Goal: Task Accomplishment & Management: Use online tool/utility

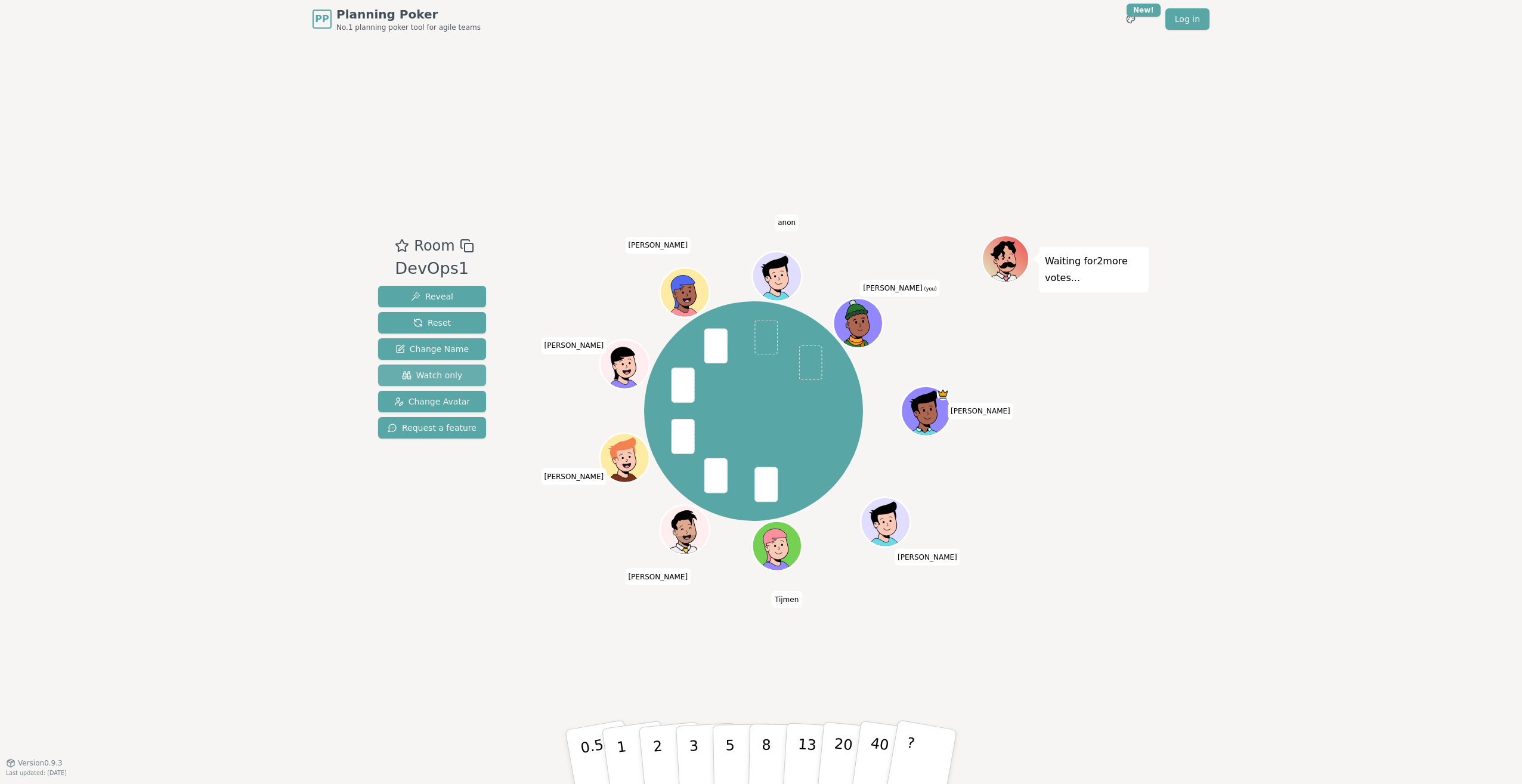
click at [455, 373] on span "Watch only" at bounding box center [433, 375] width 61 height 12
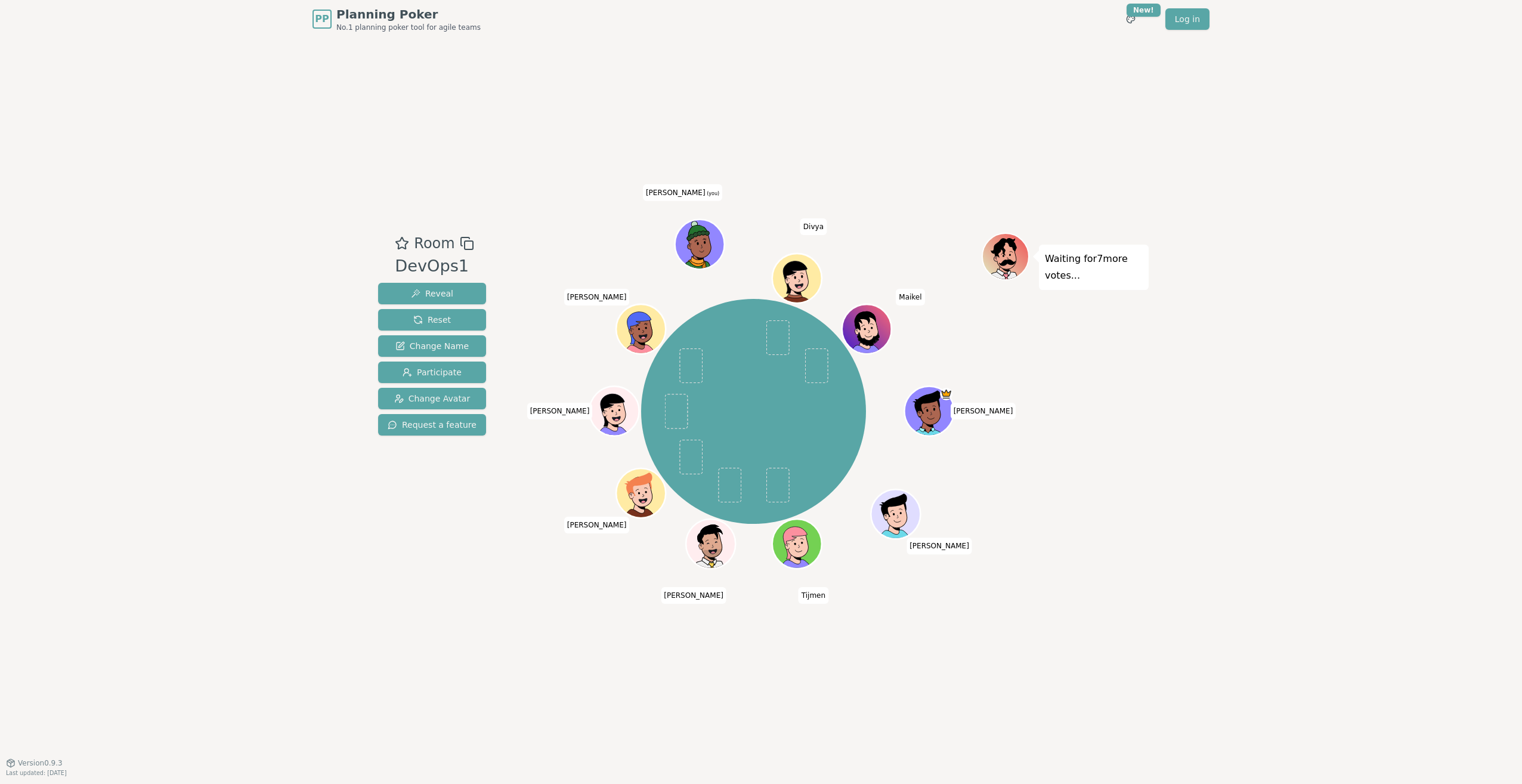
click at [776, 429] on div "[PERSON_NAME] [PERSON_NAME] [PERSON_NAME] [PERSON_NAME] (you) [PERSON_NAME]" at bounding box center [754, 411] width 225 height 225
click at [443, 371] on span "Participate" at bounding box center [432, 371] width 59 height 12
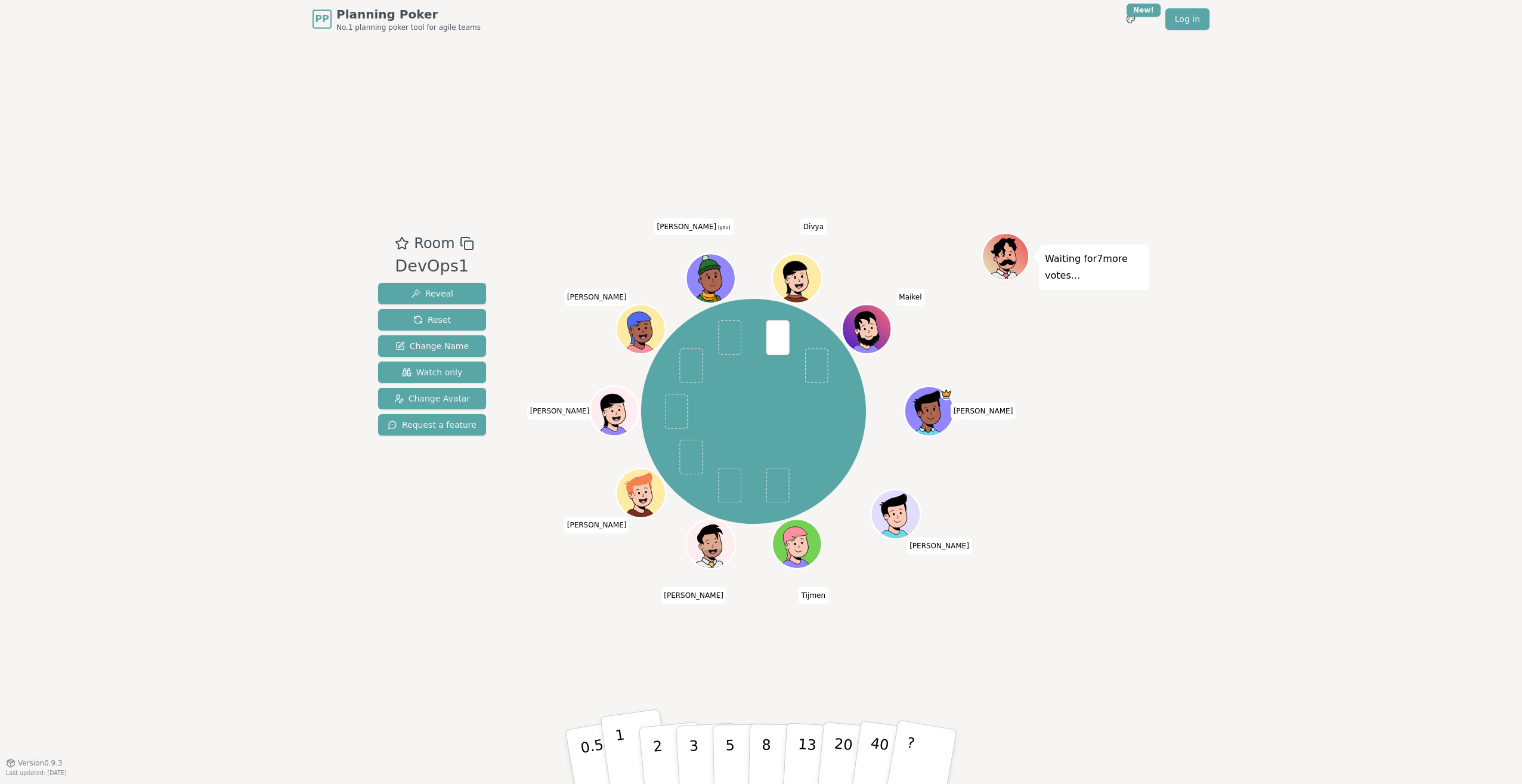
click at [619, 743] on p "1" at bounding box center [623, 758] width 18 height 65
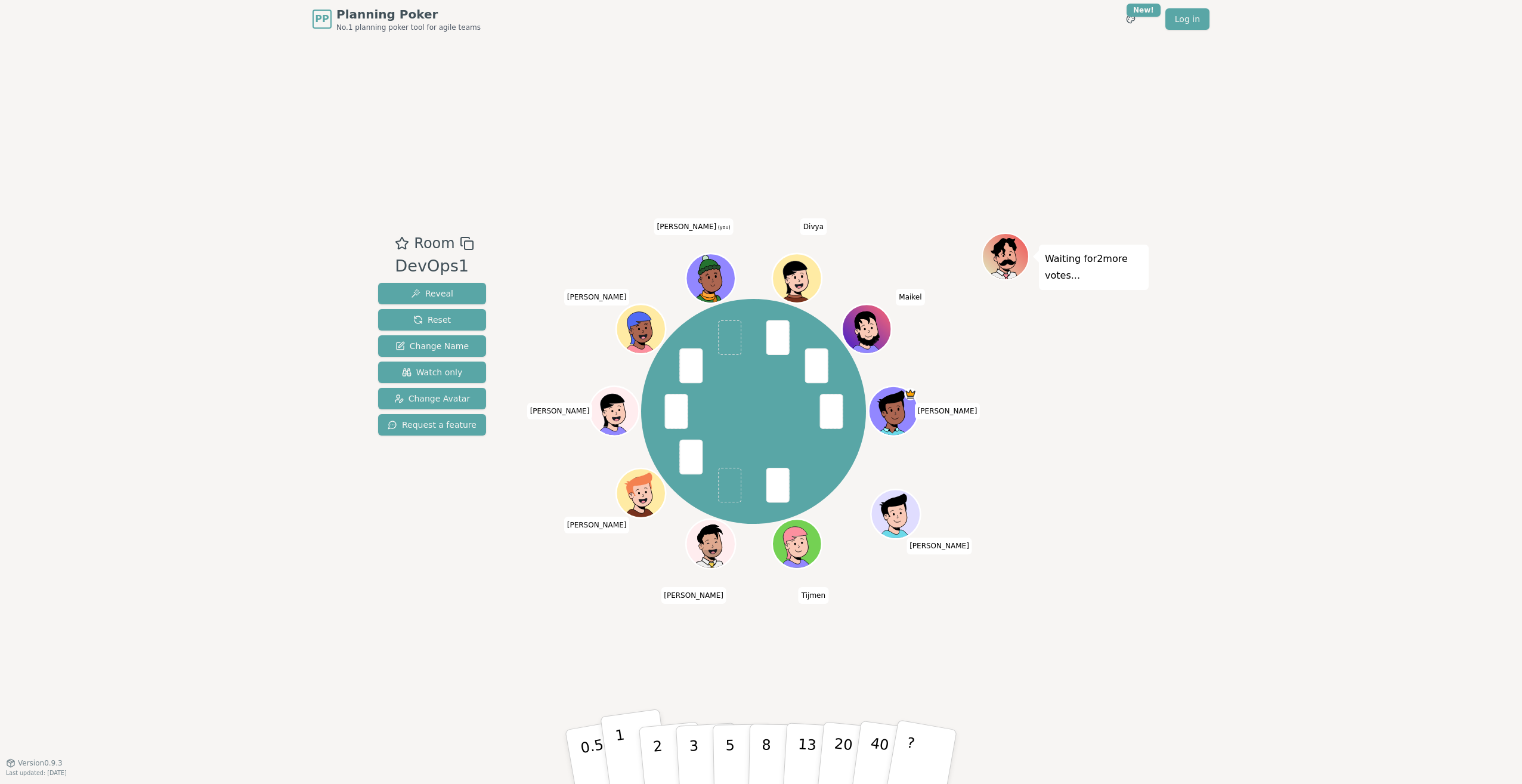
click at [616, 750] on p "1" at bounding box center [623, 758] width 18 height 65
click at [687, 743] on button "3" at bounding box center [708, 757] width 65 height 93
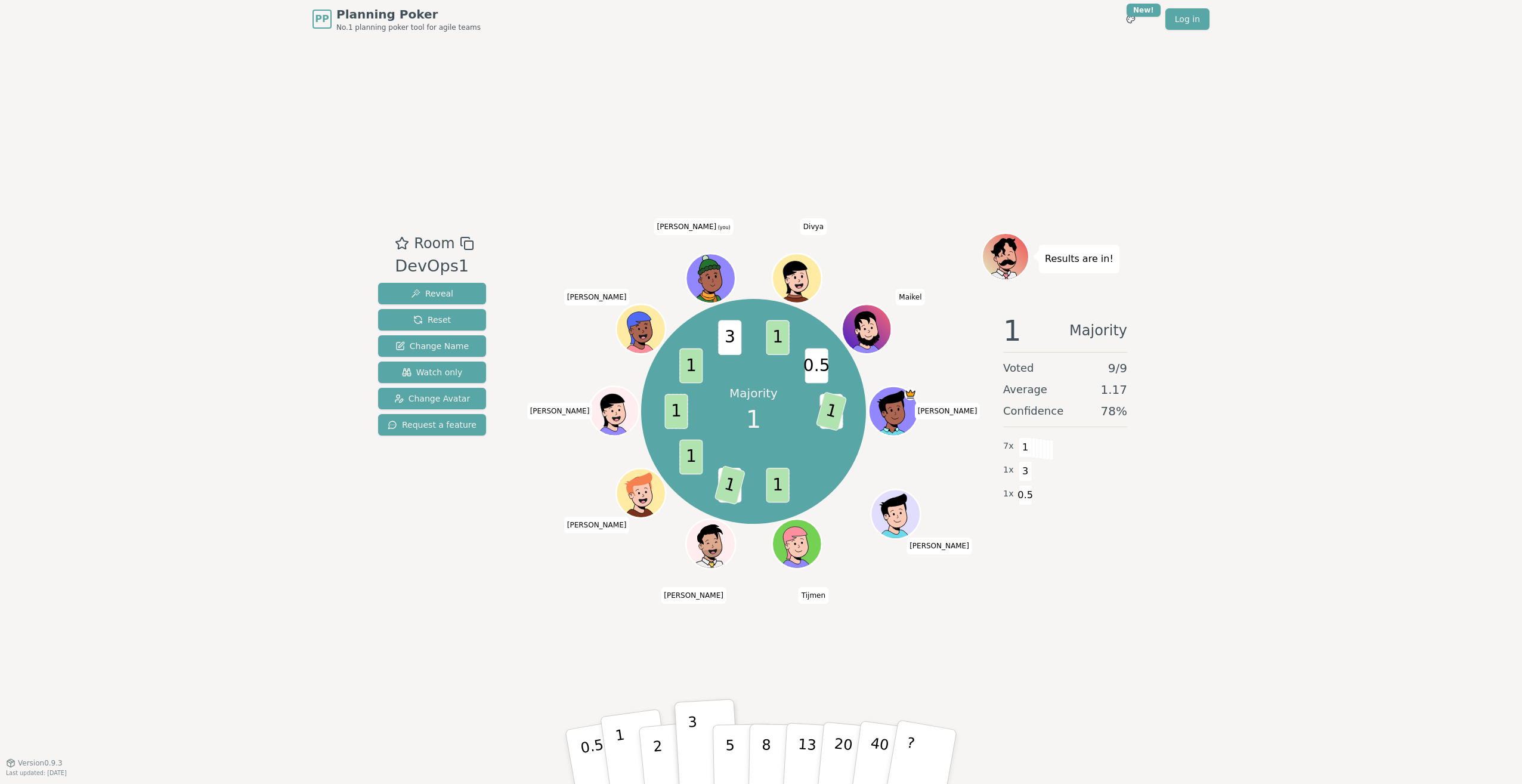
click at [626, 739] on button "1" at bounding box center [635, 757] width 71 height 97
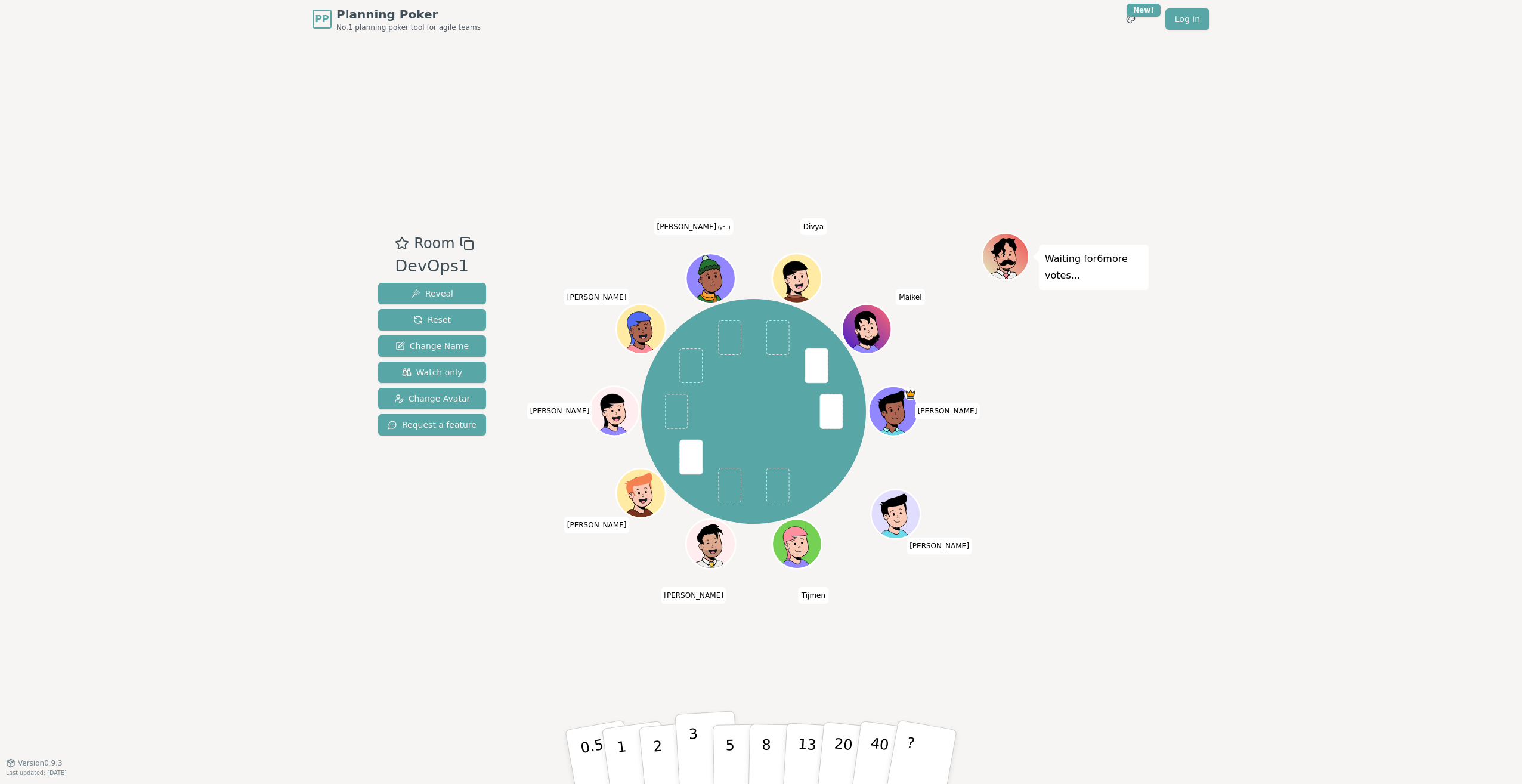
click at [697, 739] on button "3" at bounding box center [708, 757] width 65 height 93
click at [695, 733] on button "3" at bounding box center [708, 757] width 65 height 93
